Goal: Check status: Check status

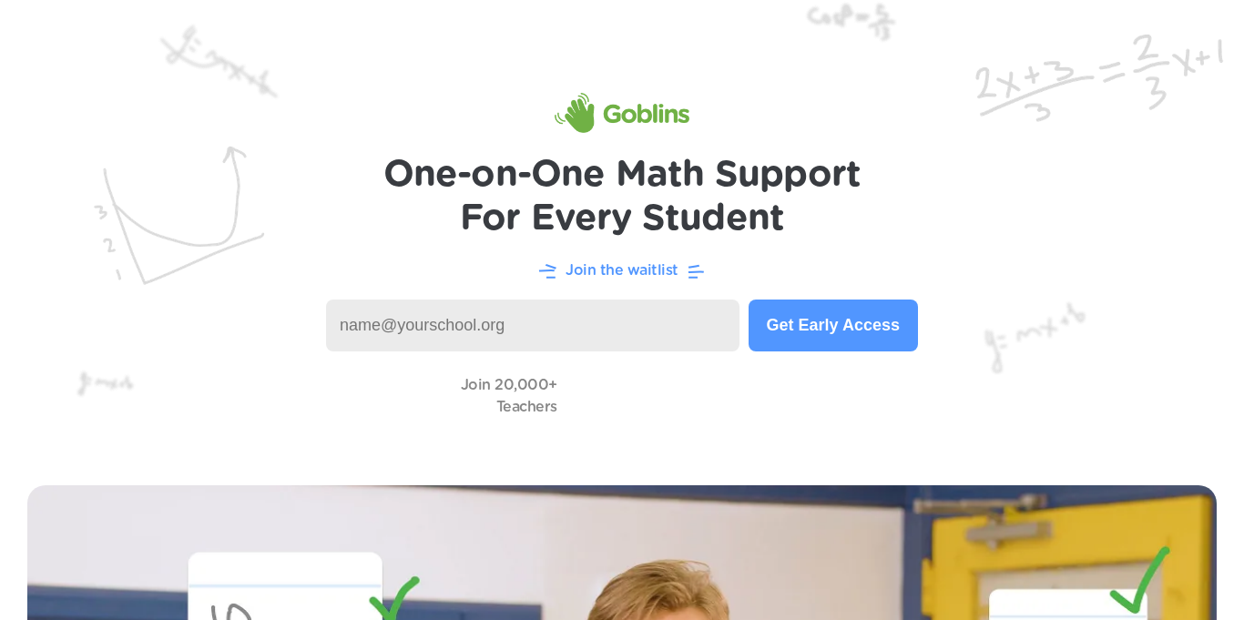
click at [306, 210] on img at bounding box center [622, 229] width 1244 height 458
click at [696, 324] on input at bounding box center [532, 326] width 413 height 52
click at [523, 335] on input at bounding box center [532, 326] width 413 height 52
type input "[EMAIL_ADDRESS][DOMAIN_NAME]"
click at [742, 316] on button "Check Your Status" at bounding box center [828, 326] width 180 height 52
